Goal: Task Accomplishment & Management: Use online tool/utility

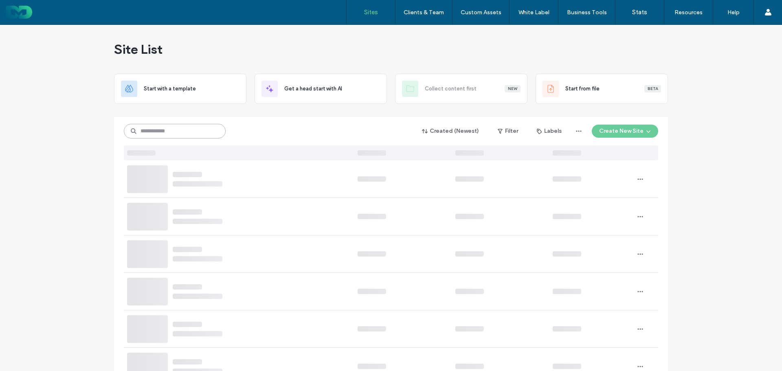
click at [203, 131] on input at bounding box center [175, 131] width 102 height 15
paste input "********"
type input "********"
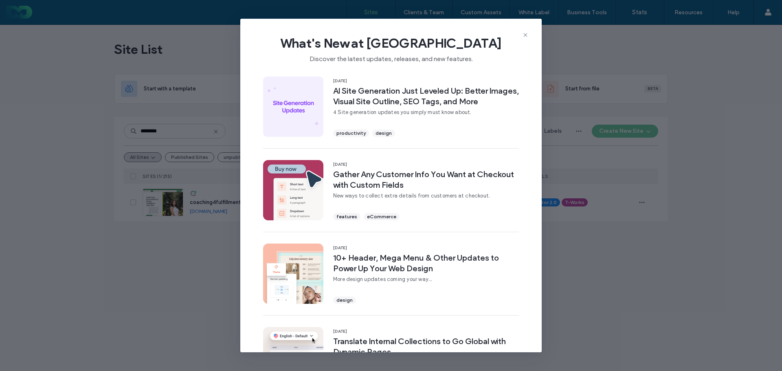
click at [528, 35] on icon at bounding box center [525, 35] width 7 height 7
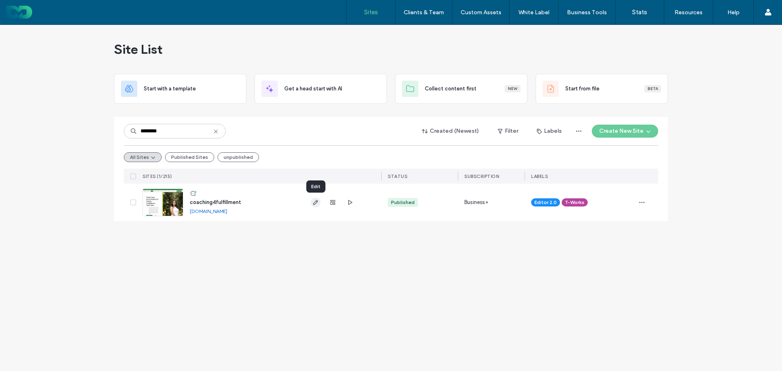
click at [315, 202] on use "button" at bounding box center [315, 202] width 5 height 5
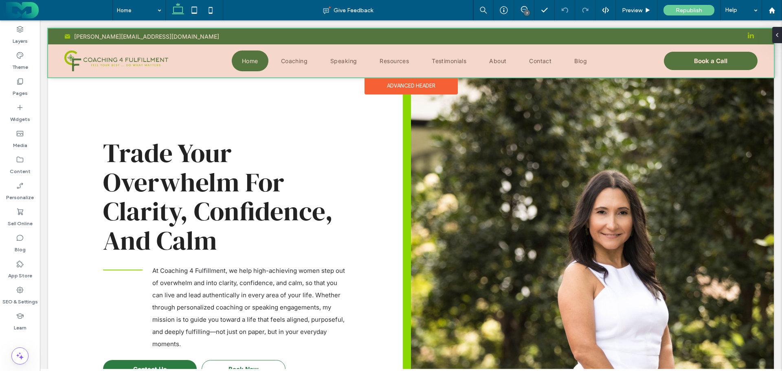
click at [222, 51] on div at bounding box center [411, 53] width 726 height 49
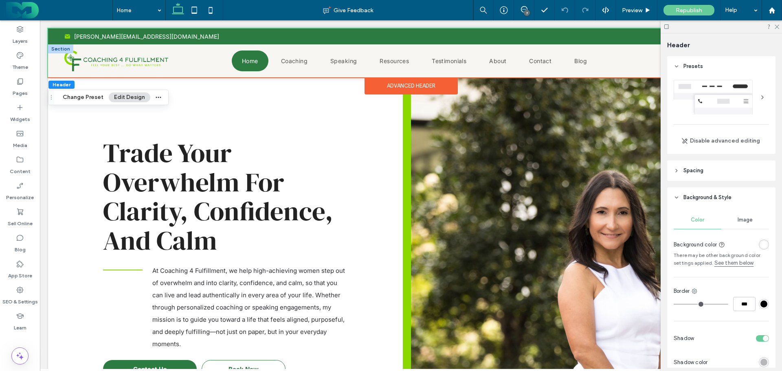
click at [59, 48] on div at bounding box center [60, 48] width 25 height 9
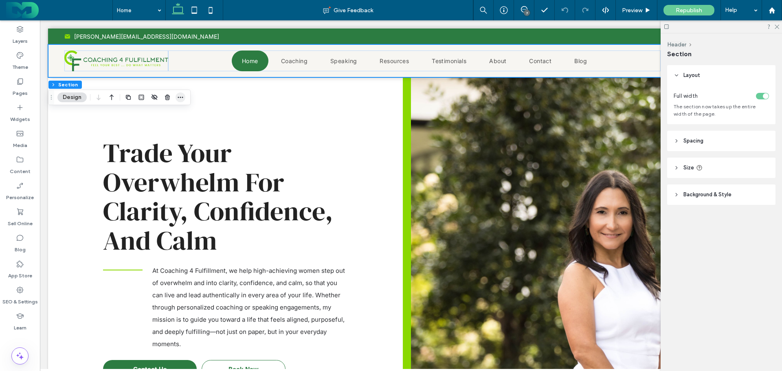
click at [178, 95] on icon "button" at bounding box center [180, 97] width 7 height 7
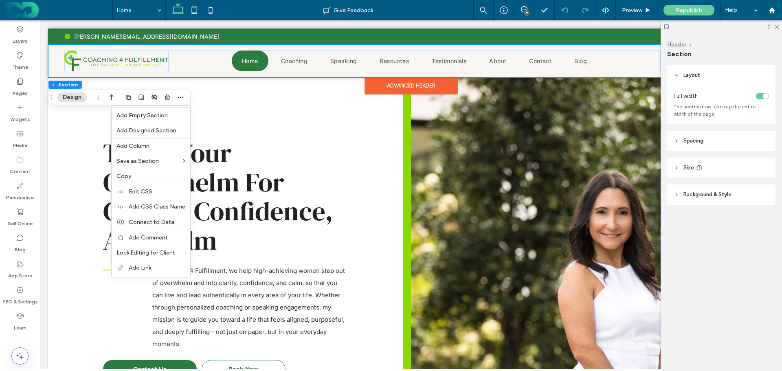
click at [55, 48] on div "Home Coaching Speaking Resources Testimonials About Contact Blog Book a Call Ph…" at bounding box center [411, 60] width 726 height 33
click at [57, 48] on div "Home Coaching Speaking Resources Testimonials About Contact Blog Book a Call Ph…" at bounding box center [411, 60] width 726 height 33
click at [140, 133] on span "Add Designed Section" at bounding box center [147, 130] width 60 height 7
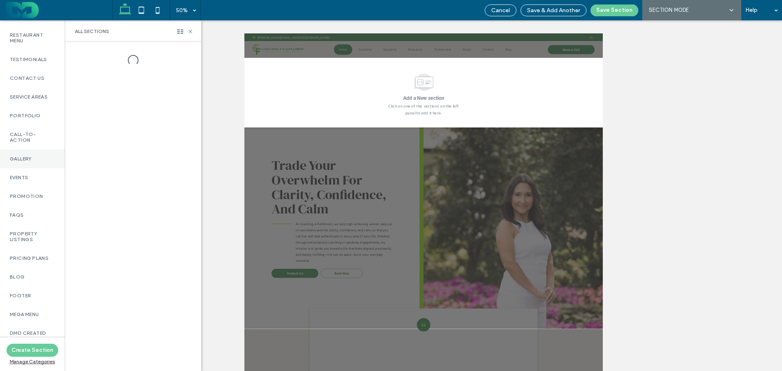
scroll to position [326, 0]
click at [27, 330] on label "DMD Created" at bounding box center [32, 333] width 45 height 6
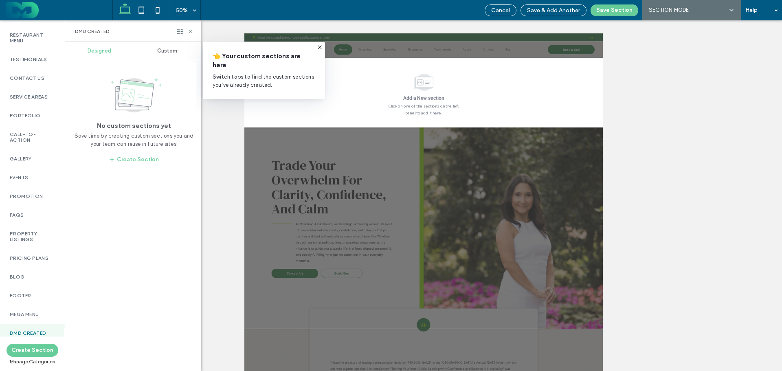
click at [169, 49] on span "Custom" at bounding box center [167, 51] width 20 height 7
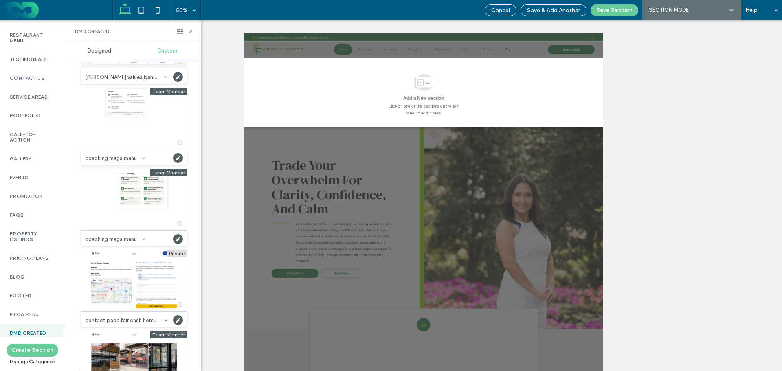
scroll to position [225, 0]
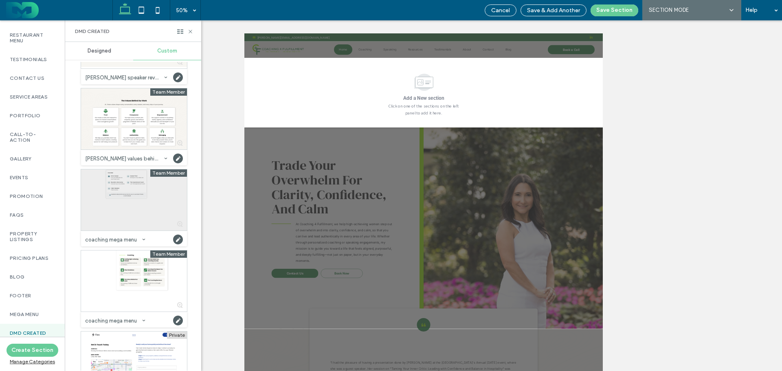
click at [123, 188] on div at bounding box center [134, 200] width 106 height 61
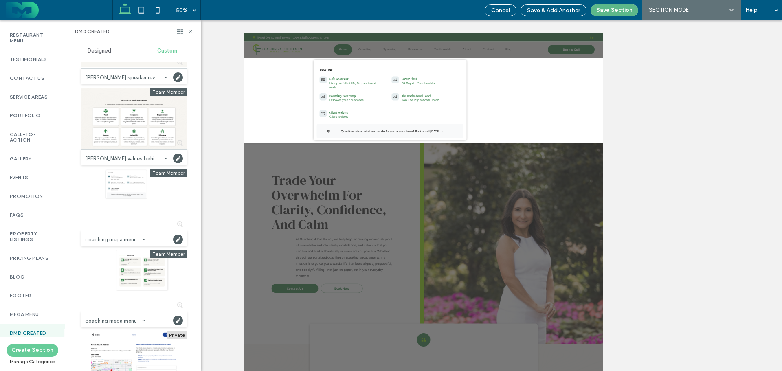
click at [603, 9] on button "Save Section" at bounding box center [615, 10] width 48 height 12
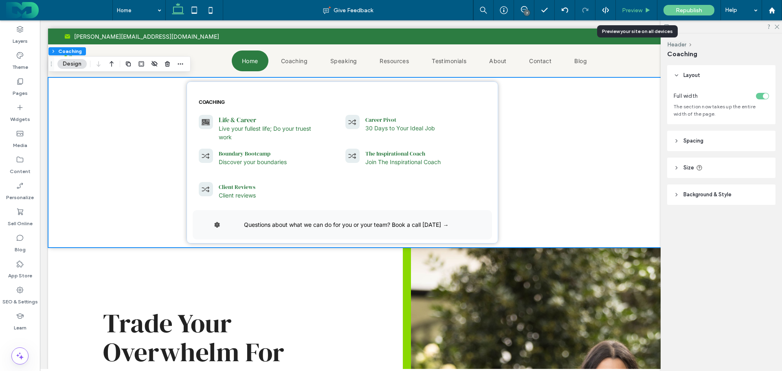
click at [637, 7] on span "Preview" at bounding box center [632, 10] width 20 height 7
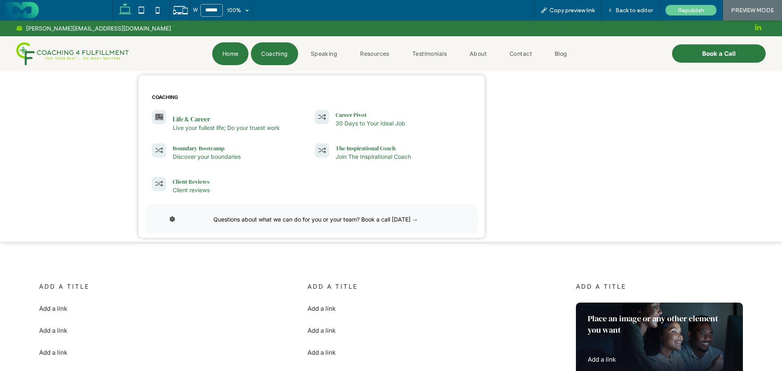
click at [267, 56] on span "Coaching" at bounding box center [274, 53] width 26 height 11
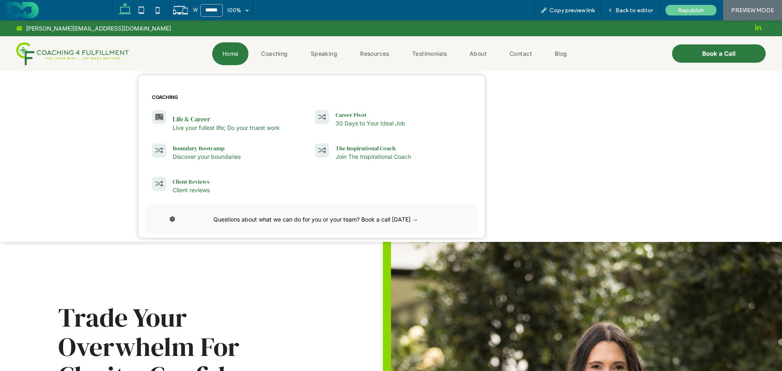
click at [225, 59] on span "Home" at bounding box center [231, 53] width 16 height 11
click at [226, 59] on span "Home" at bounding box center [231, 53] width 16 height 11
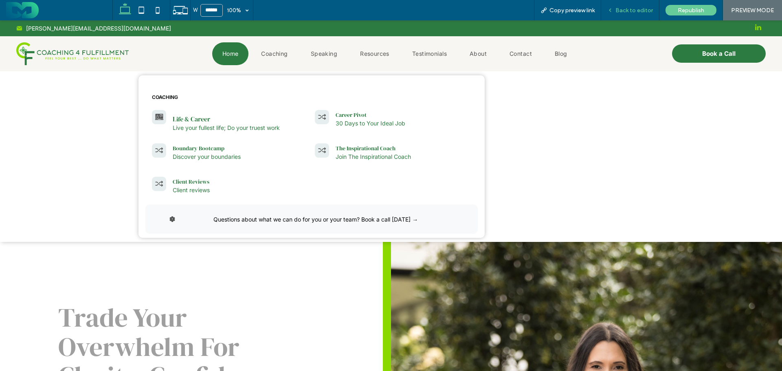
click at [630, 11] on span "Back to editor" at bounding box center [634, 10] width 37 height 7
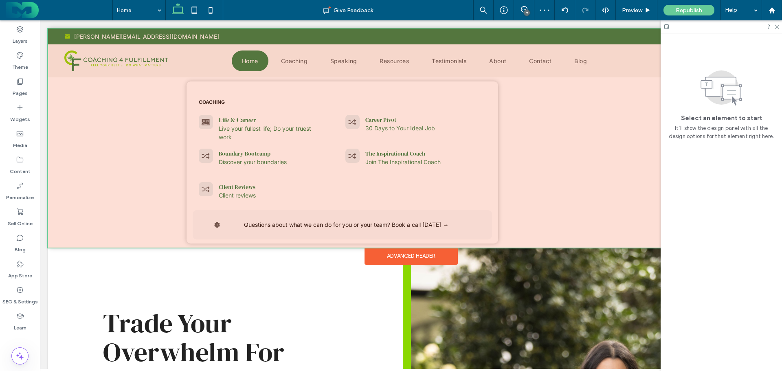
click at [134, 203] on div at bounding box center [411, 138] width 726 height 219
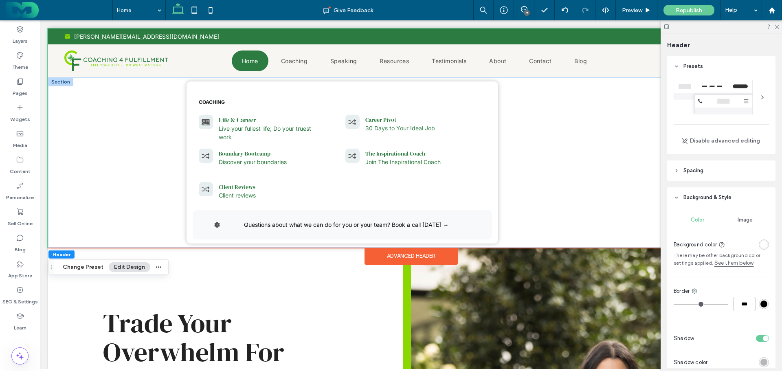
click at [64, 82] on div at bounding box center [60, 81] width 25 height 9
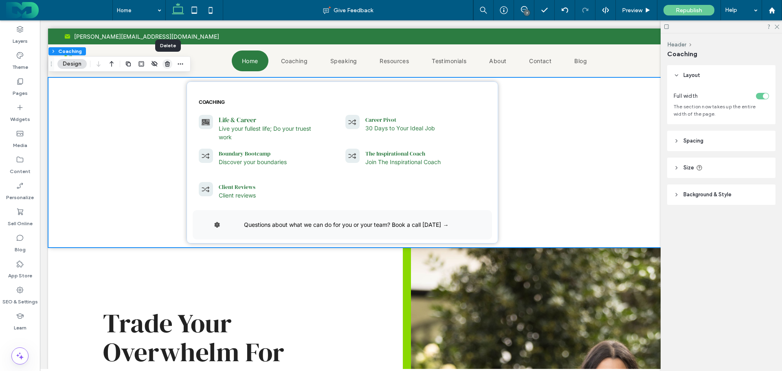
click at [165, 63] on icon "button" at bounding box center [167, 64] width 7 height 7
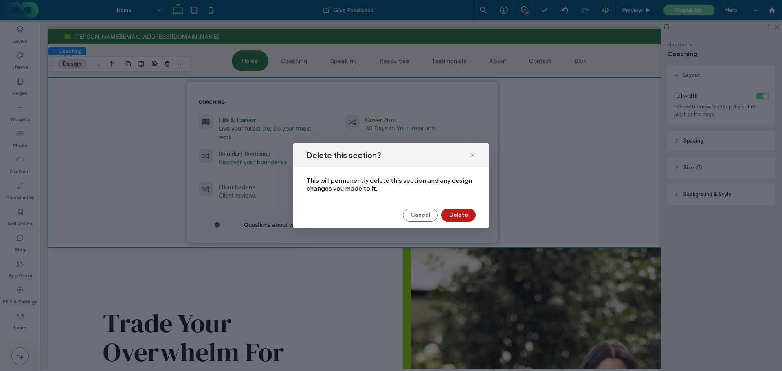
click at [460, 215] on button "Delete" at bounding box center [458, 215] width 35 height 13
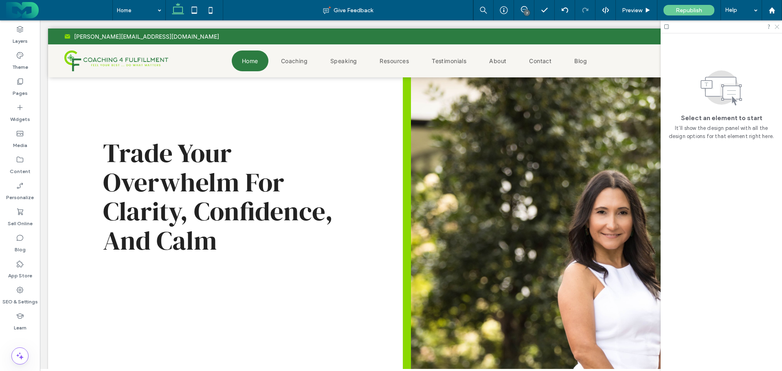
click at [778, 26] on icon at bounding box center [776, 26] width 5 height 5
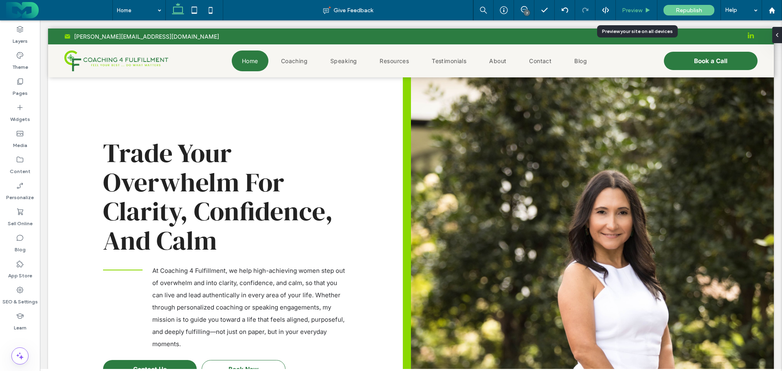
drag, startPoint x: 647, startPoint y: 11, endPoint x: 459, endPoint y: 29, distance: 188.7
click at [647, 11] on use at bounding box center [648, 10] width 4 height 4
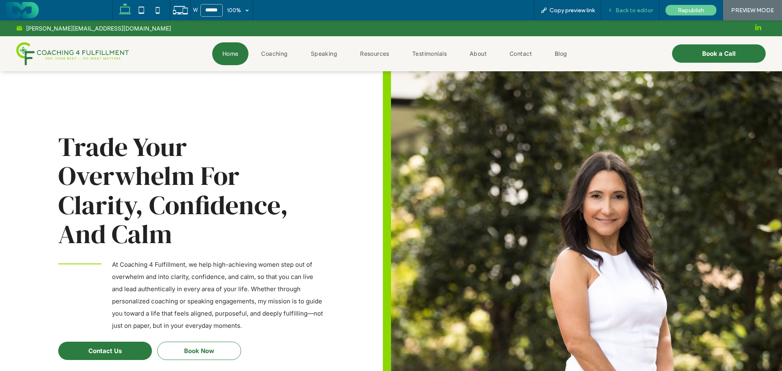
click at [628, 14] on div "Back to editor" at bounding box center [630, 10] width 58 height 20
click at [624, 13] on span "Back to editor" at bounding box center [634, 10] width 37 height 7
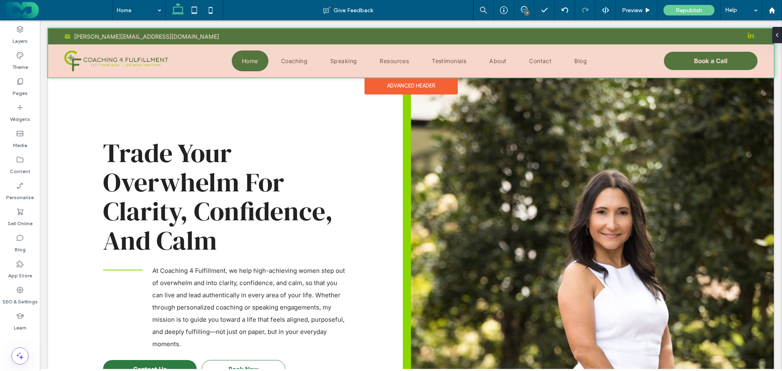
click at [62, 51] on div at bounding box center [411, 53] width 726 height 49
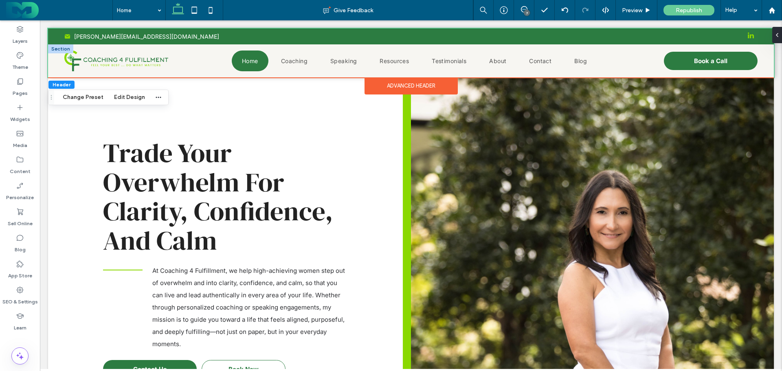
click at [57, 47] on div at bounding box center [60, 48] width 25 height 9
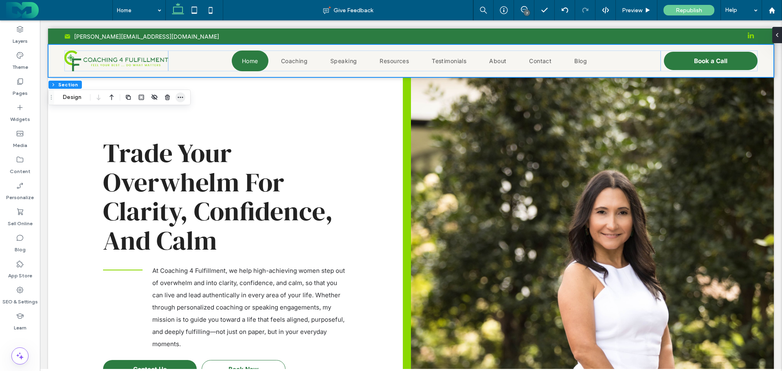
click at [181, 96] on icon "button" at bounding box center [180, 97] width 7 height 7
click at [23, 31] on icon at bounding box center [20, 29] width 8 height 8
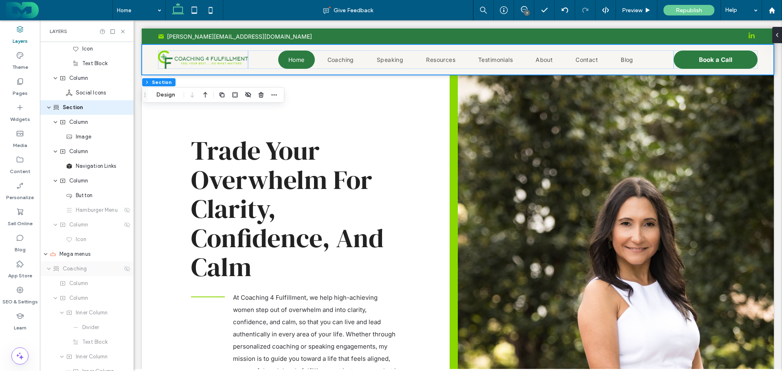
scroll to position [82, 0]
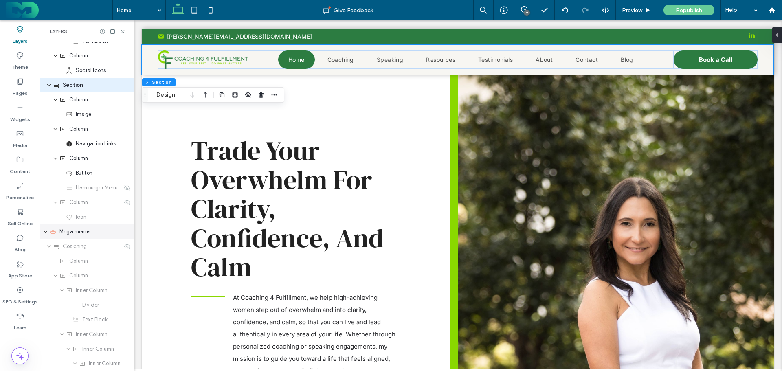
click at [82, 231] on span "Mega menus" at bounding box center [74, 232] width 31 height 8
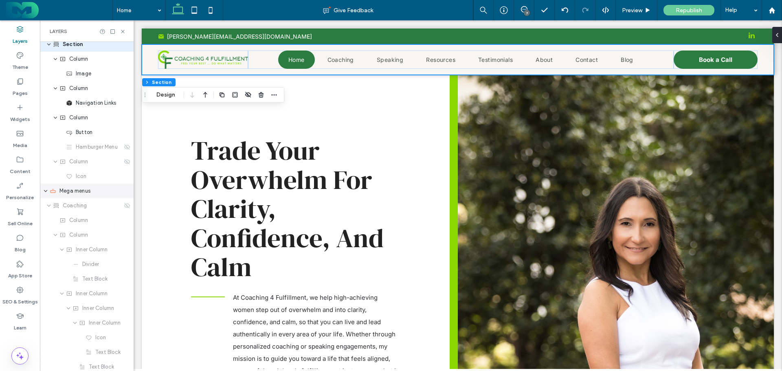
click at [75, 191] on span "Mega menus" at bounding box center [74, 191] width 31 height 8
drag, startPoint x: 88, startPoint y: 189, endPoint x: 81, endPoint y: 189, distance: 7.3
click at [81, 189] on span "Mega menus" at bounding box center [74, 191] width 31 height 8
click at [65, 190] on span "Mega menus" at bounding box center [74, 191] width 31 height 8
click at [45, 190] on icon "expand Mega menus" at bounding box center [45, 191] width 5 height 7
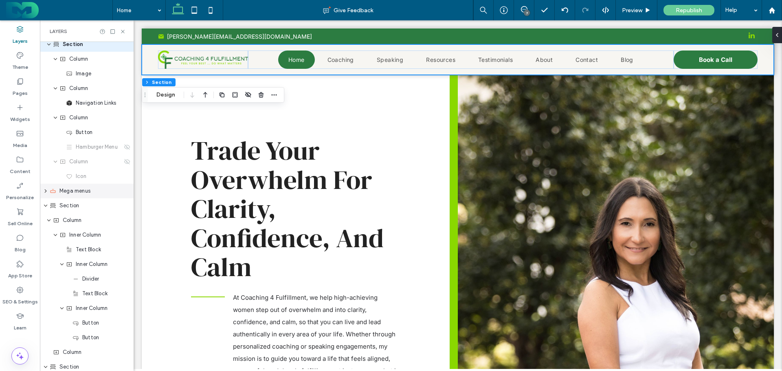
click at [42, 189] on icon "expand Mega menus" at bounding box center [45, 191] width 7 height 5
click at [45, 189] on icon "expand Mega menus" at bounding box center [45, 191] width 5 height 7
click at [45, 189] on icon "expand Mega menus" at bounding box center [45, 191] width 7 height 5
click at [95, 194] on div "Mega menus" at bounding box center [89, 191] width 79 height 8
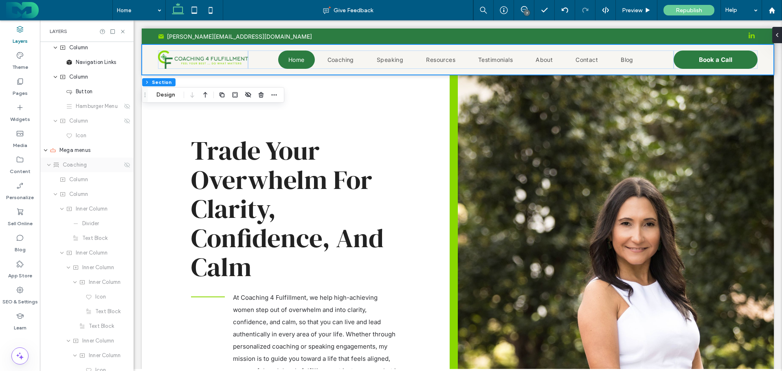
click at [76, 165] on span "Coaching" at bounding box center [75, 165] width 24 height 8
click at [124, 166] on use at bounding box center [127, 164] width 6 height 5
click at [634, 8] on span "Preview" at bounding box center [632, 10] width 20 height 7
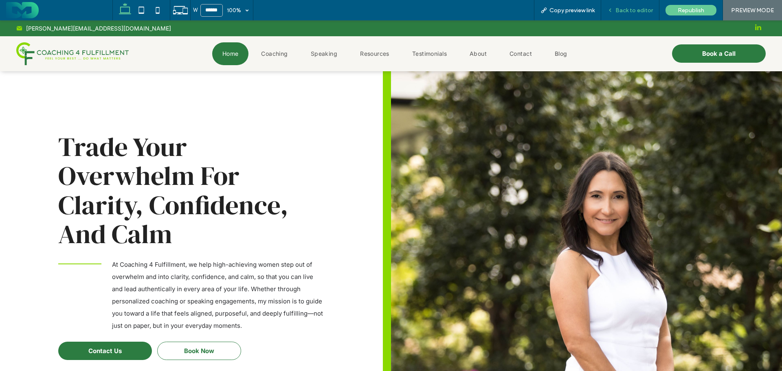
click at [636, 11] on span "Back to editor" at bounding box center [634, 10] width 37 height 7
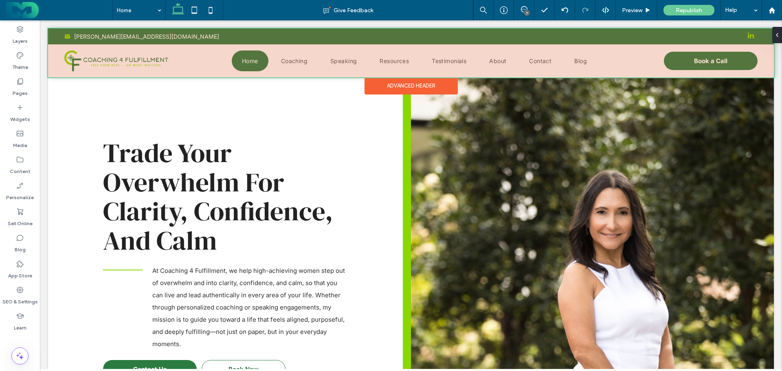
click at [405, 61] on div at bounding box center [411, 53] width 726 height 49
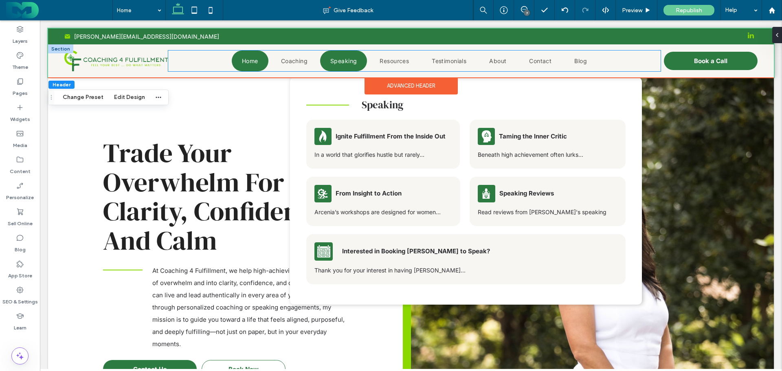
click at [343, 59] on span "Speaking" at bounding box center [343, 60] width 26 height 11
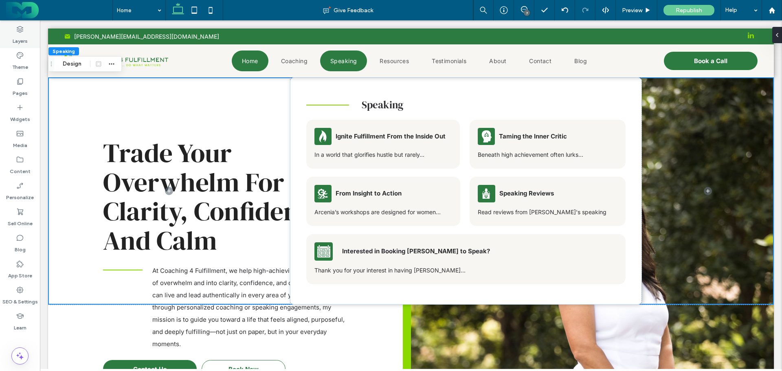
click at [16, 34] on label "Layers" at bounding box center [20, 38] width 15 height 11
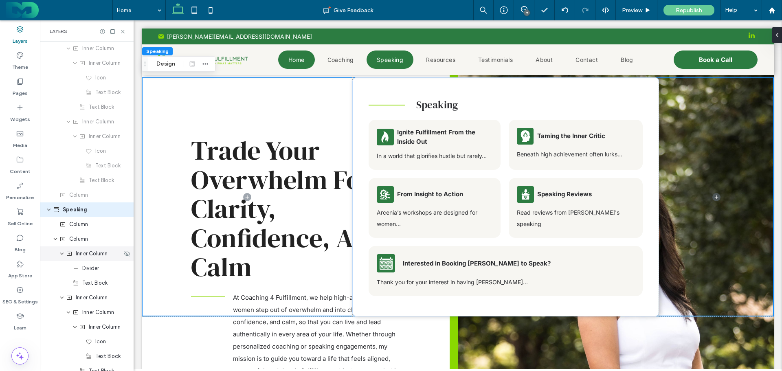
scroll to position [708, 0]
drag, startPoint x: 68, startPoint y: 207, endPoint x: 64, endPoint y: 205, distance: 4.6
click at [64, 205] on span "Speaking" at bounding box center [75, 207] width 25 height 8
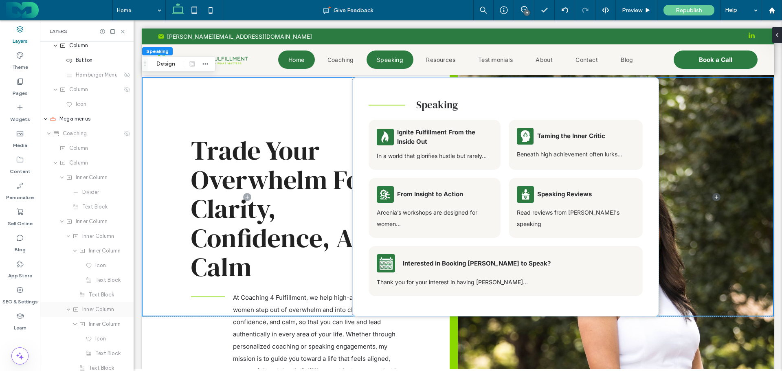
scroll to position [138, 0]
click at [72, 177] on span "Mega menus" at bounding box center [74, 176] width 31 height 8
click at [432, 105] on span "Speaking" at bounding box center [437, 105] width 42 height 14
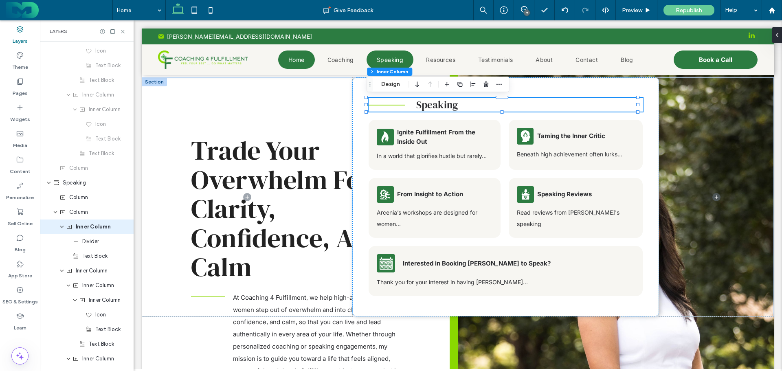
scroll to position [752, 0]
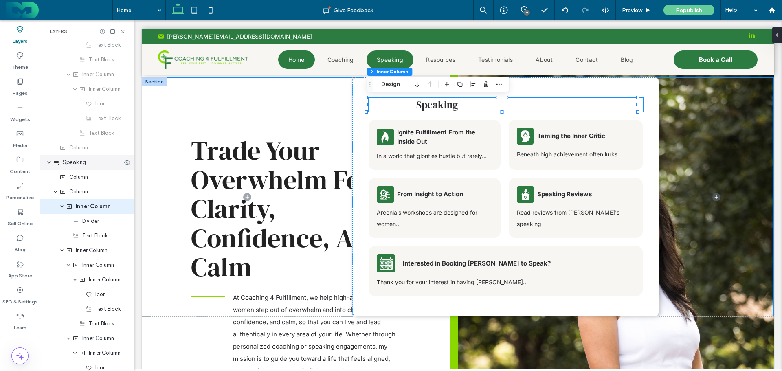
click at [78, 165] on span "Speaking" at bounding box center [75, 163] width 24 height 8
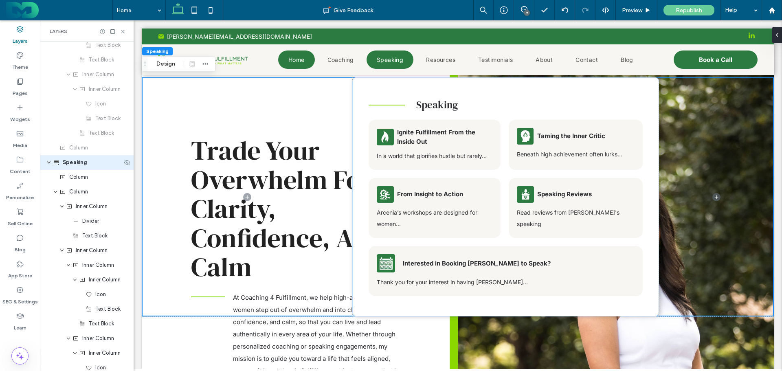
scroll to position [708, 0]
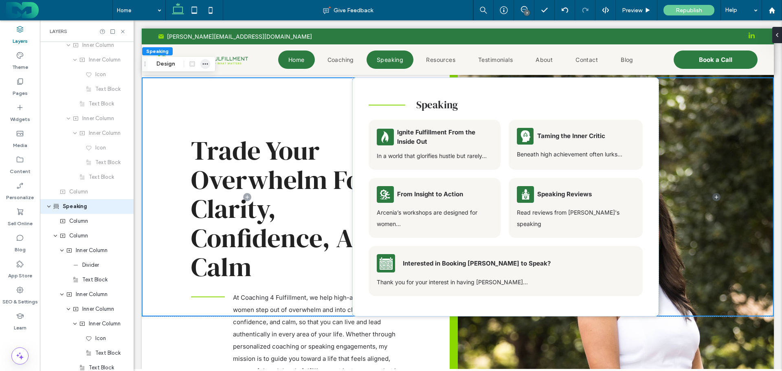
click at [205, 64] on use "button" at bounding box center [205, 64] width 5 height 1
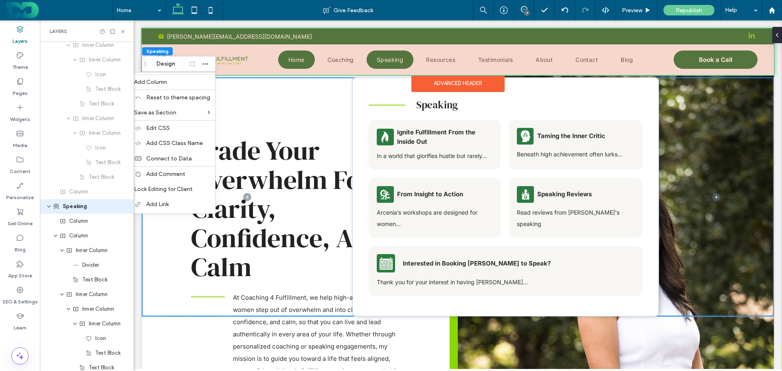
click at [332, 61] on div at bounding box center [458, 52] width 632 height 46
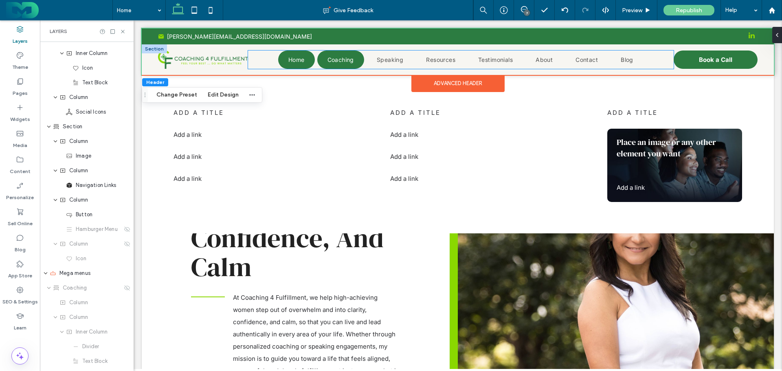
scroll to position [0, 0]
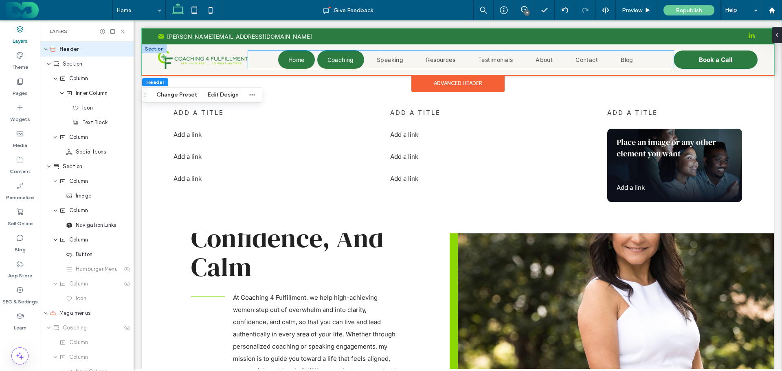
click at [334, 63] on span "Coaching" at bounding box center [341, 59] width 26 height 11
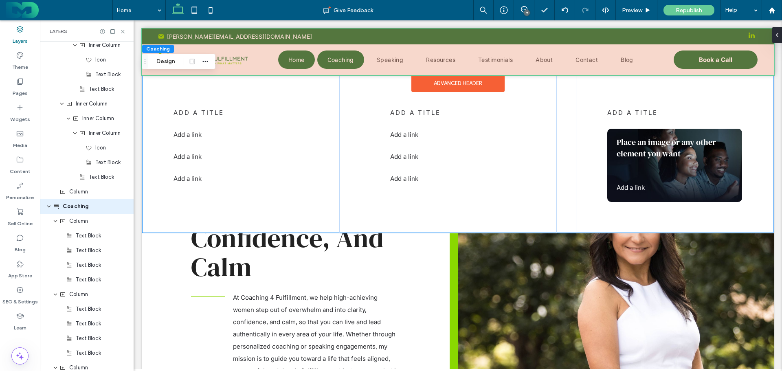
click at [334, 63] on div at bounding box center [458, 52] width 632 height 46
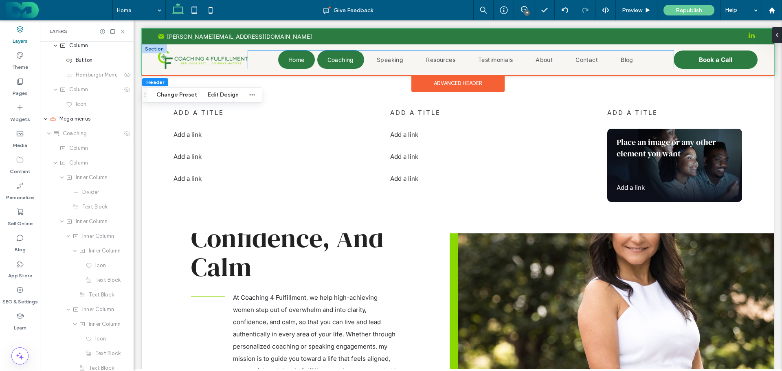
click at [334, 63] on span "Coaching" at bounding box center [341, 59] width 26 height 11
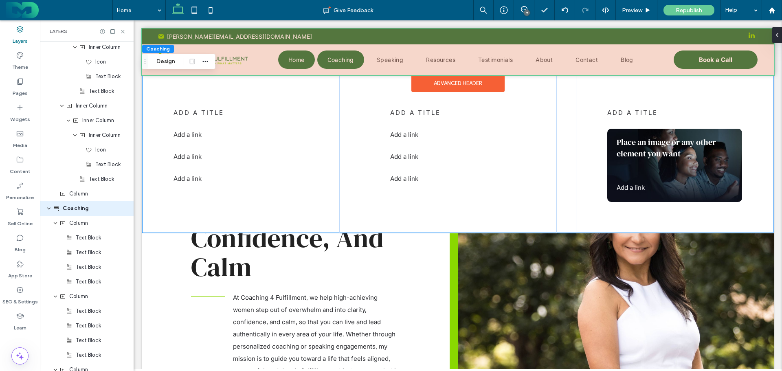
scroll to position [1222, 0]
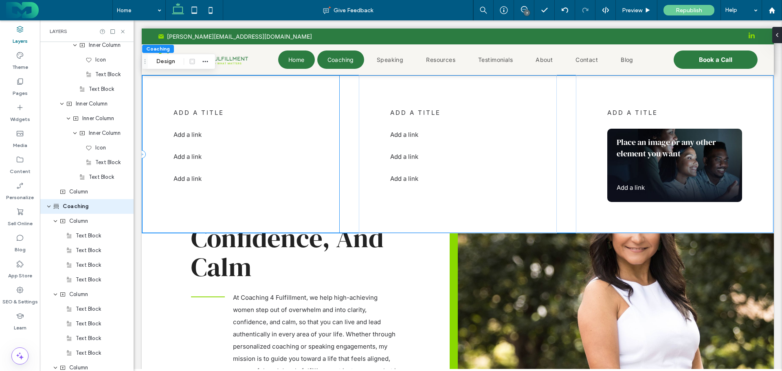
click at [233, 88] on div "add a title Add a link ﻿ Add a link ﻿ Add a link ﻿" at bounding box center [241, 154] width 198 height 159
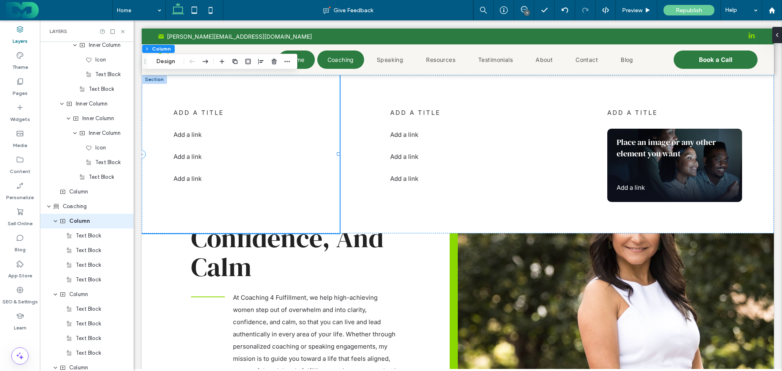
scroll to position [1236, 0]
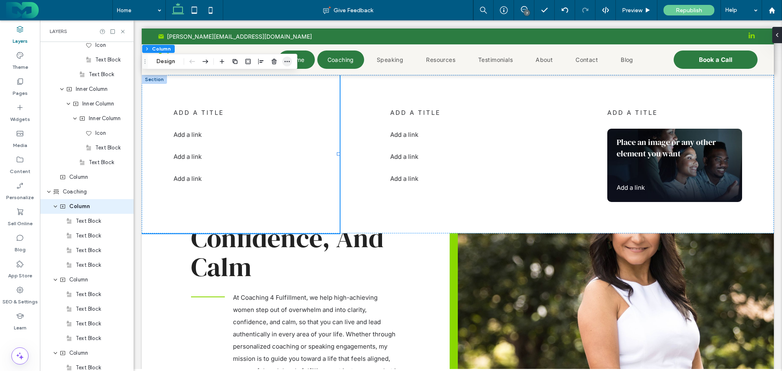
click at [287, 59] on icon "button" at bounding box center [287, 61] width 7 height 7
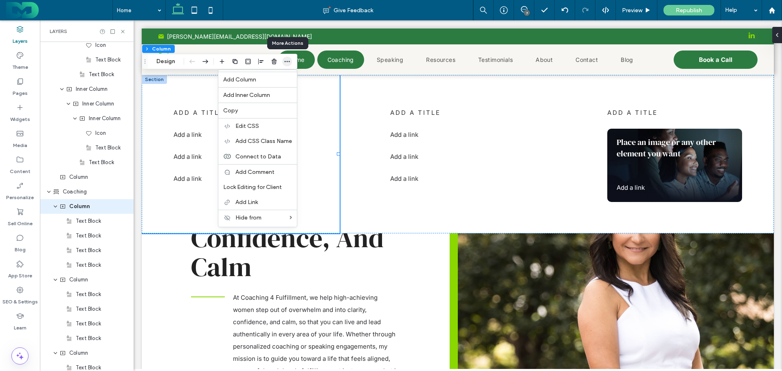
click at [287, 59] on icon "button" at bounding box center [287, 61] width 7 height 7
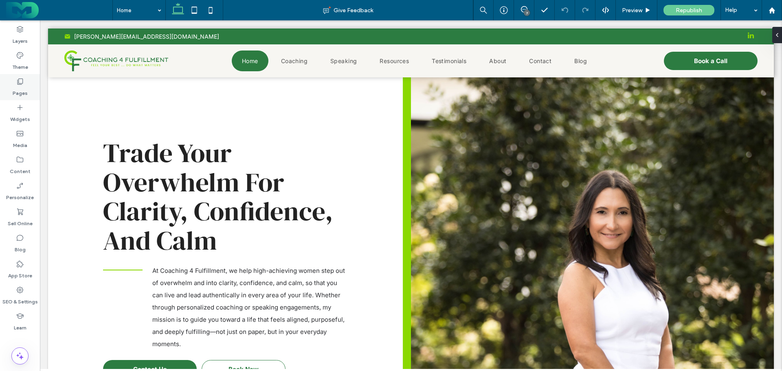
click at [23, 85] on icon at bounding box center [20, 81] width 8 height 8
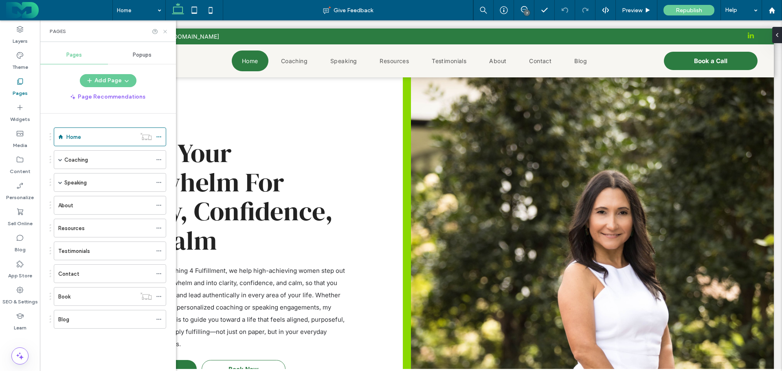
click at [166, 32] on use at bounding box center [164, 31] width 3 height 3
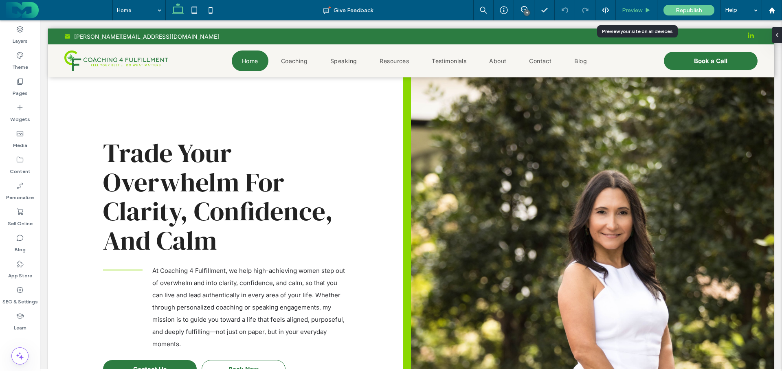
click at [626, 9] on span "Preview" at bounding box center [632, 10] width 20 height 7
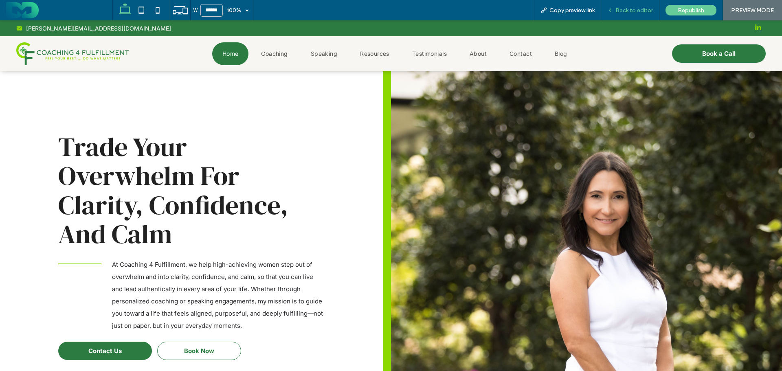
click at [648, 9] on span "Back to editor" at bounding box center [634, 10] width 37 height 7
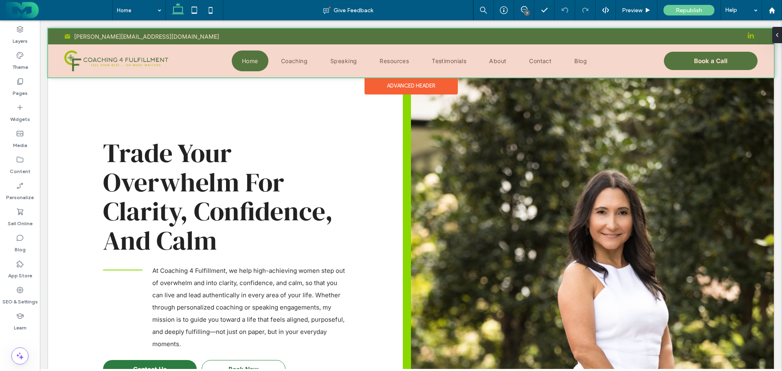
click at [59, 47] on div at bounding box center [411, 53] width 726 height 49
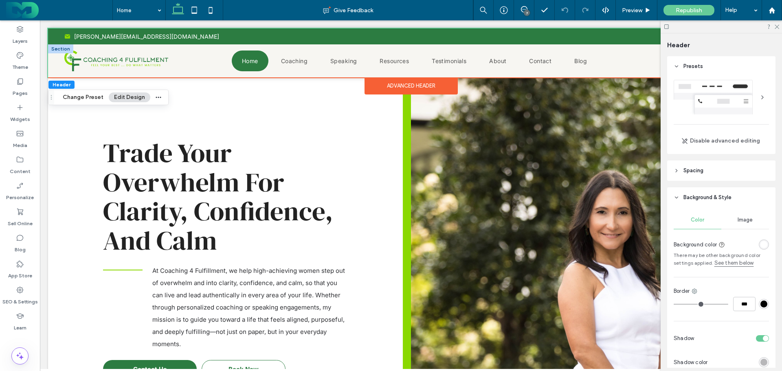
click at [56, 46] on div at bounding box center [60, 48] width 25 height 9
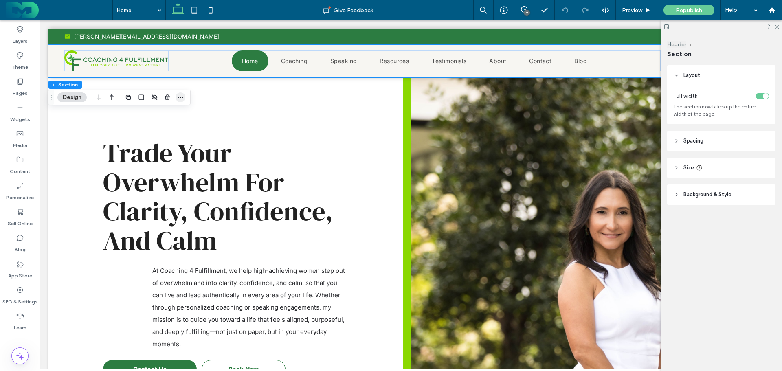
click at [183, 96] on icon "button" at bounding box center [180, 97] width 7 height 7
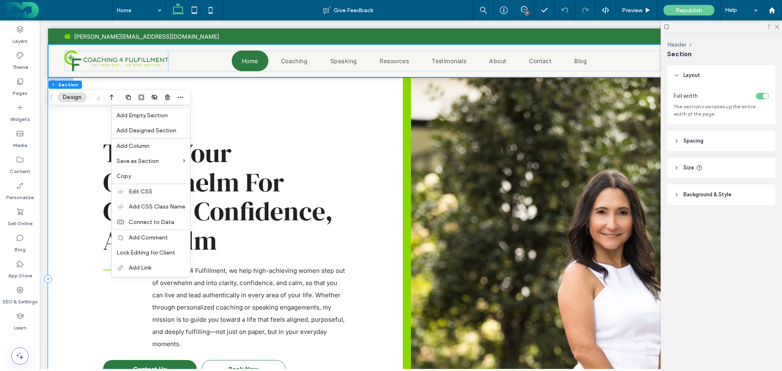
click at [261, 101] on div "Trade Your Overwhelm For Clarity, Confidence, And Calm At Coaching 4 Fulfillmen…" at bounding box center [229, 278] width 363 height 403
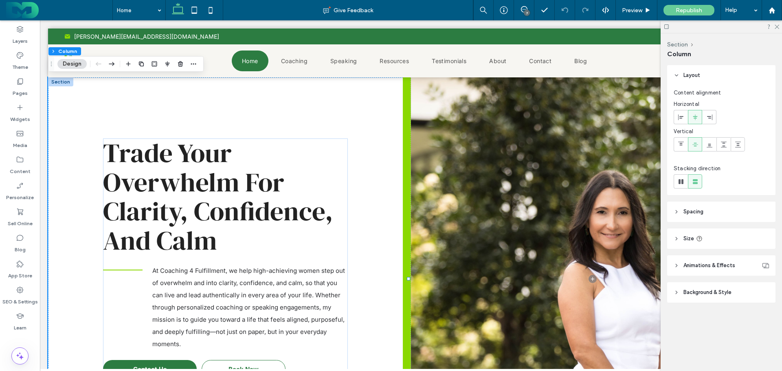
click at [55, 81] on div at bounding box center [60, 81] width 25 height 9
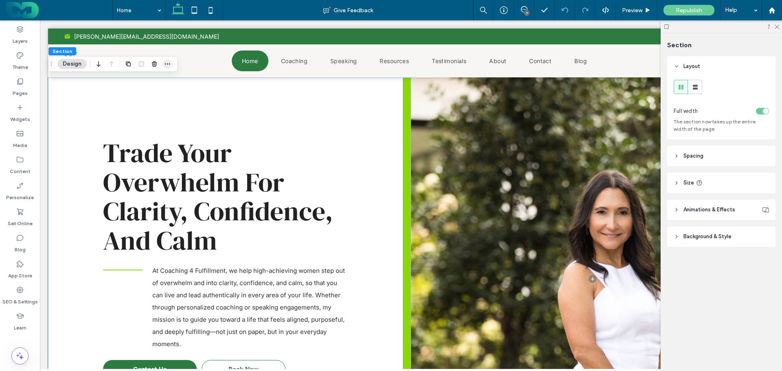
click at [164, 63] on span "button" at bounding box center [168, 64] width 10 height 10
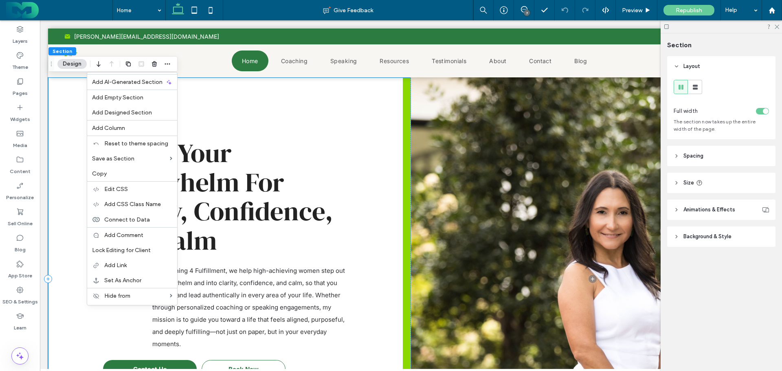
click at [286, 112] on div "Trade Your Overwhelm For Clarity, Confidence, And Calm At Coaching 4 Fulfillmen…" at bounding box center [229, 278] width 363 height 403
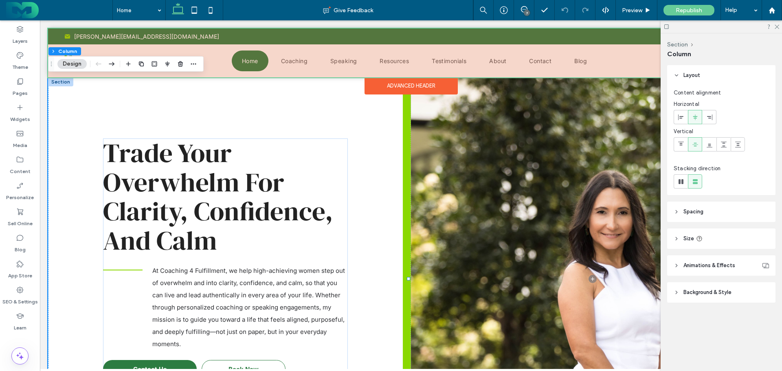
click at [157, 48] on div at bounding box center [411, 53] width 726 height 49
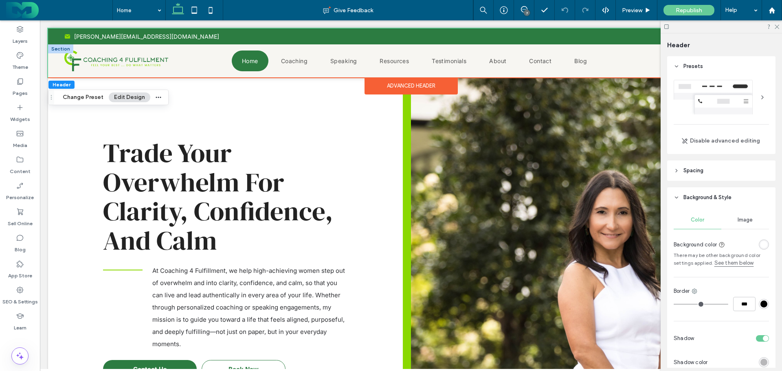
click at [58, 48] on div at bounding box center [60, 48] width 25 height 9
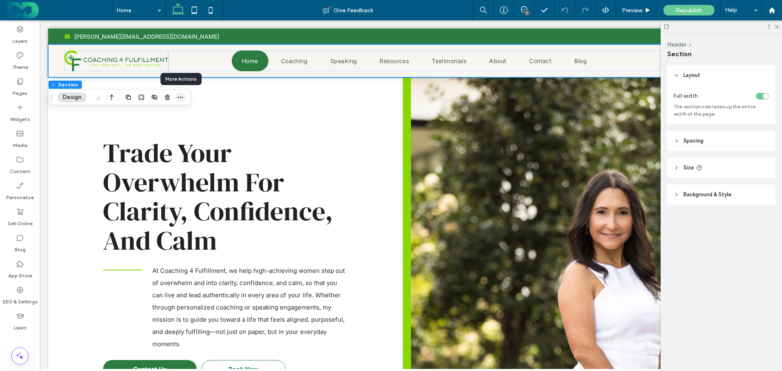
click at [178, 96] on icon "button" at bounding box center [180, 97] width 7 height 7
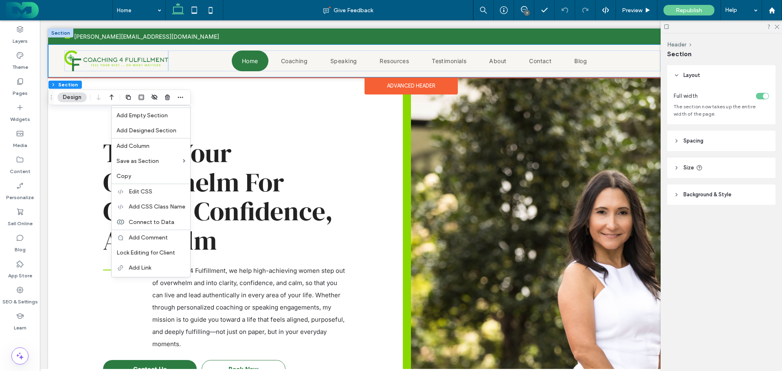
click at [53, 35] on div at bounding box center [60, 33] width 25 height 9
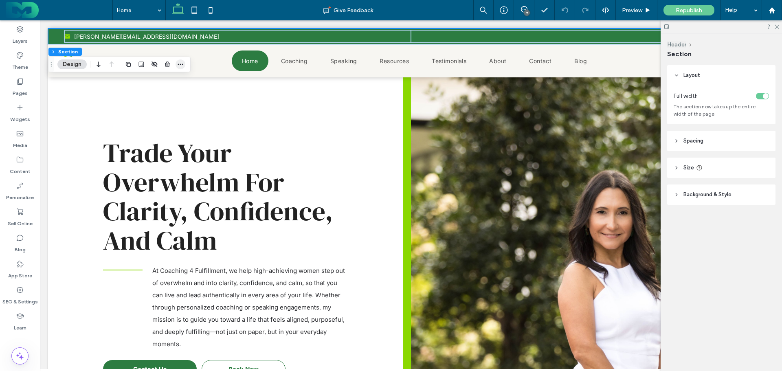
click at [183, 63] on icon "button" at bounding box center [180, 64] width 7 height 7
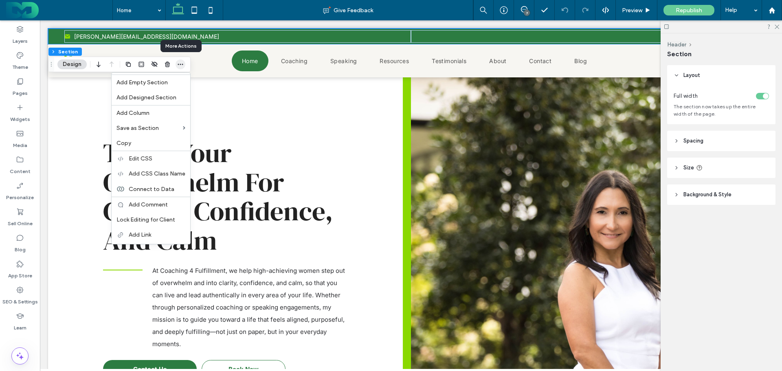
click at [183, 63] on icon "button" at bounding box center [180, 64] width 7 height 7
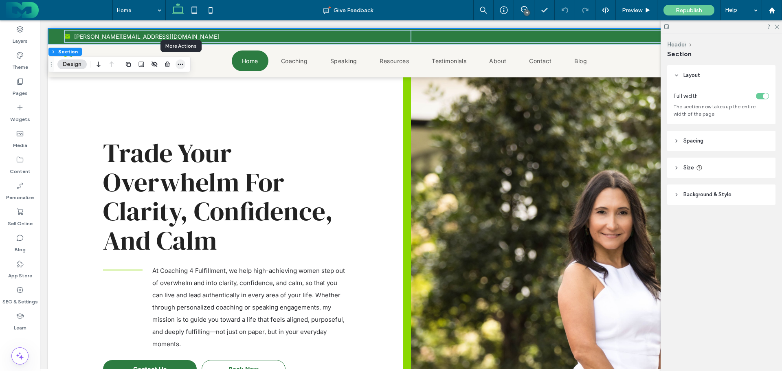
click at [183, 63] on icon "button" at bounding box center [180, 64] width 7 height 7
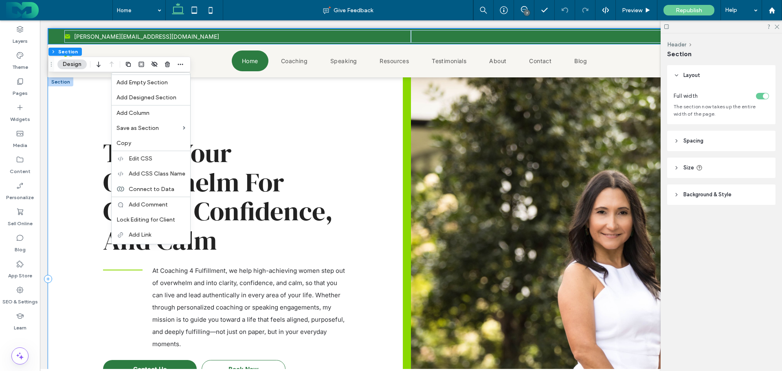
click at [310, 114] on div "Trade Your Overwhelm For Clarity, Confidence, And Calm At Coaching 4 Fulfillmen…" at bounding box center [229, 278] width 363 height 403
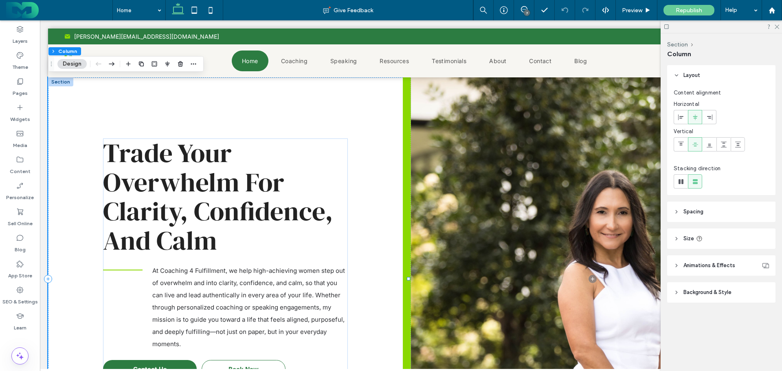
click at [96, 106] on div "Trade Your Overwhelm For Clarity, Confidence, And Calm At Coaching 4 Fulfillmen…" at bounding box center [229, 278] width 363 height 403
click at [53, 47] on button "Section" at bounding box center [60, 51] width 25 height 8
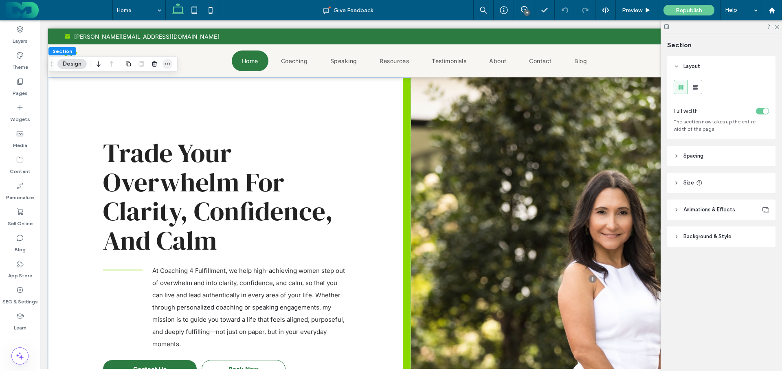
click at [170, 62] on icon "button" at bounding box center [167, 64] width 7 height 7
